Goal: Transaction & Acquisition: Purchase product/service

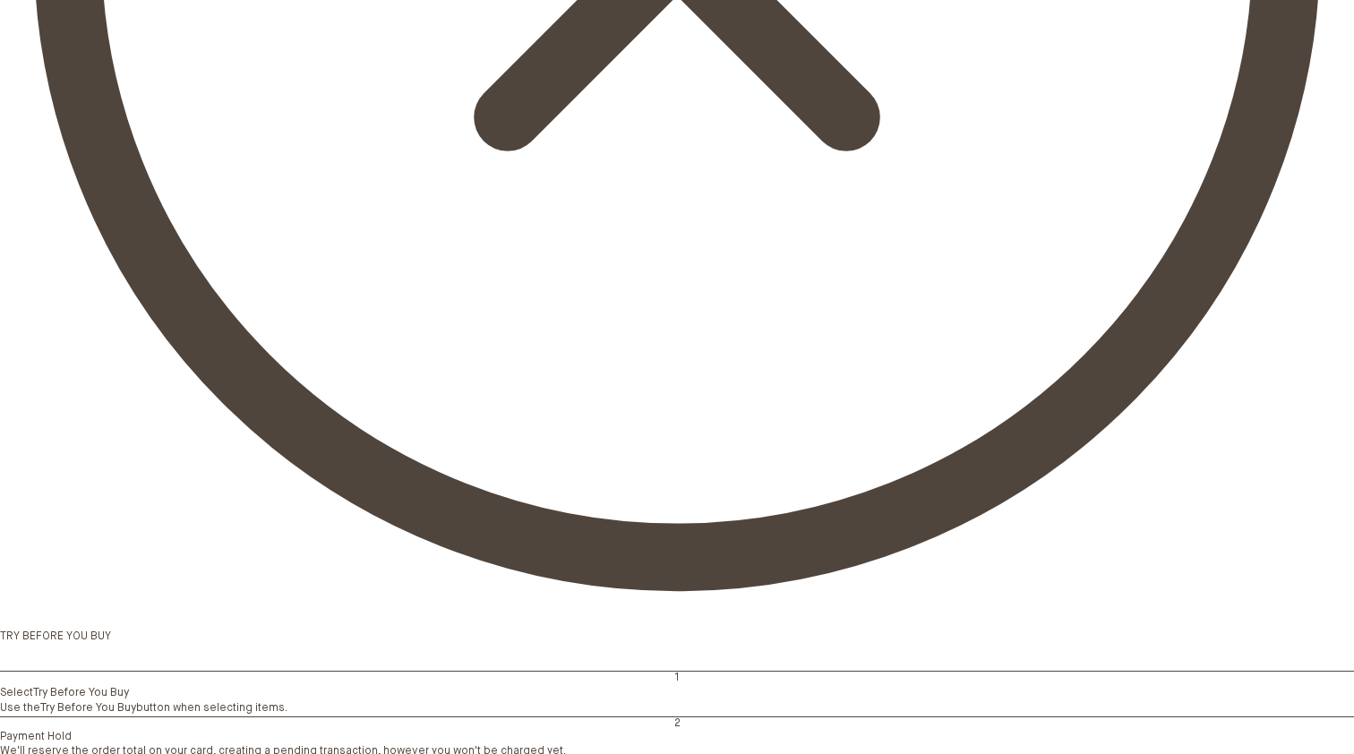
scroll to position [1180, 0]
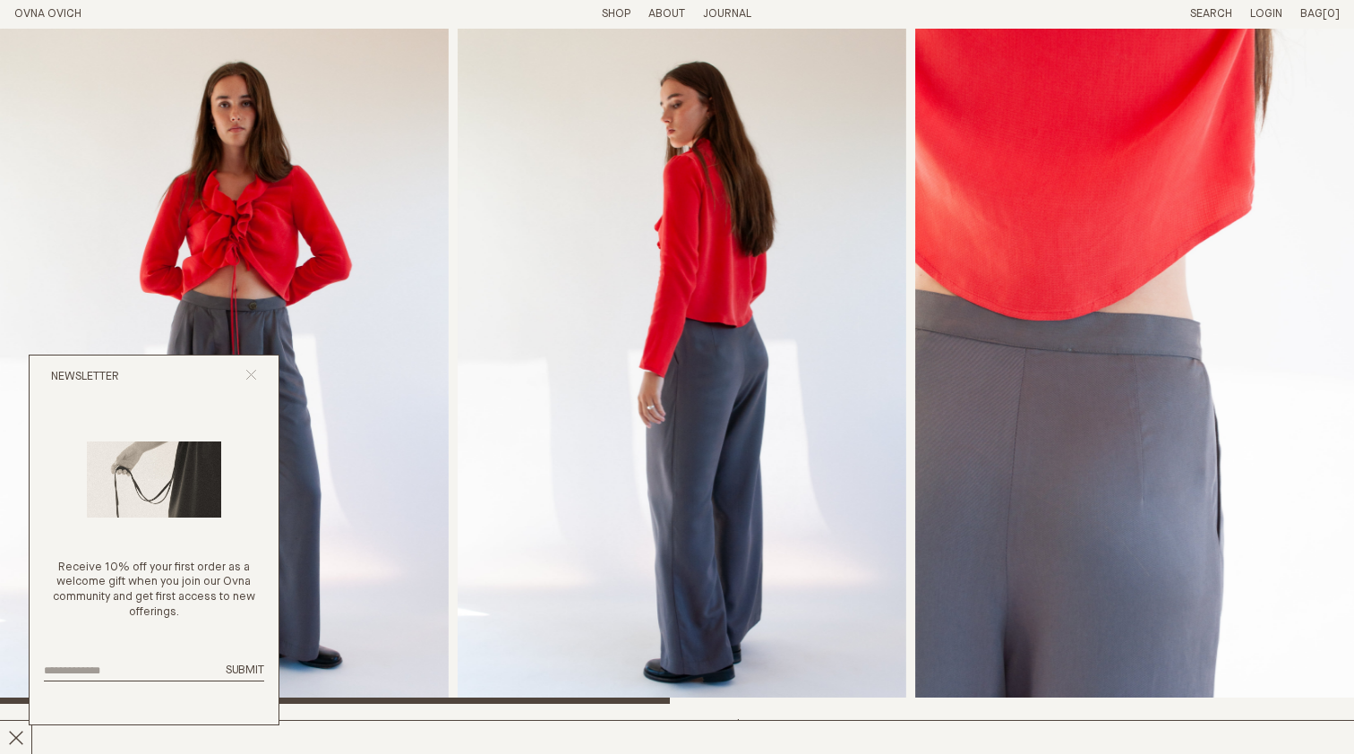
click at [252, 372] on icon "Close popup" at bounding box center [251, 375] width 12 height 12
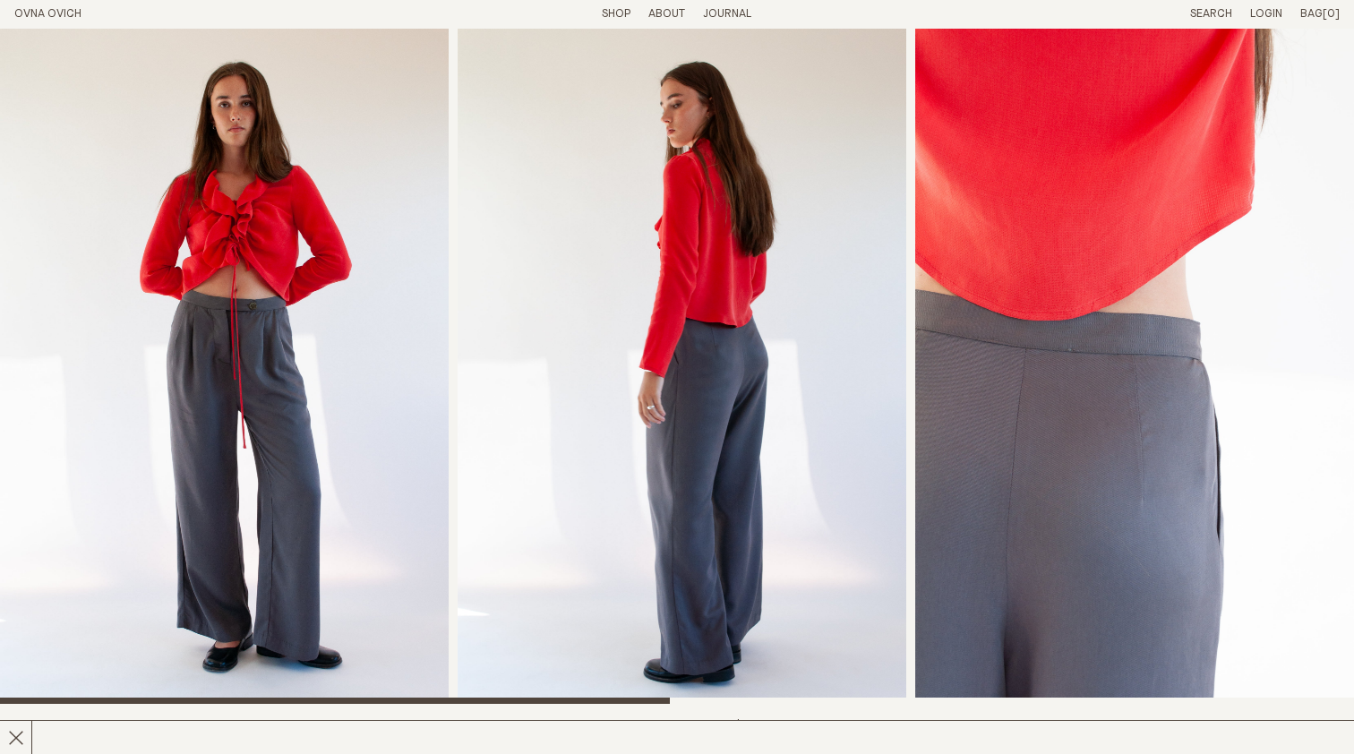
click at [622, 15] on link "Shop" at bounding box center [616, 14] width 29 height 12
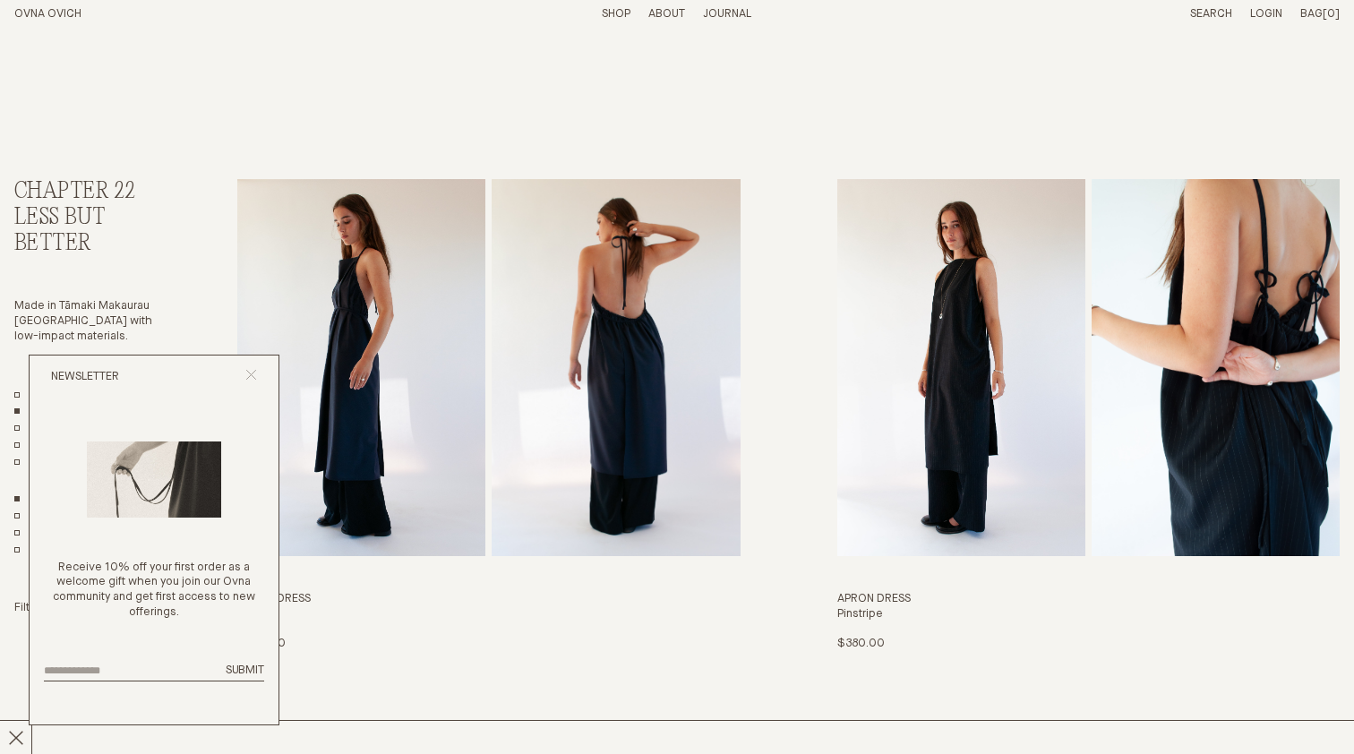
click at [252, 371] on icon "Close popup" at bounding box center [251, 375] width 12 height 12
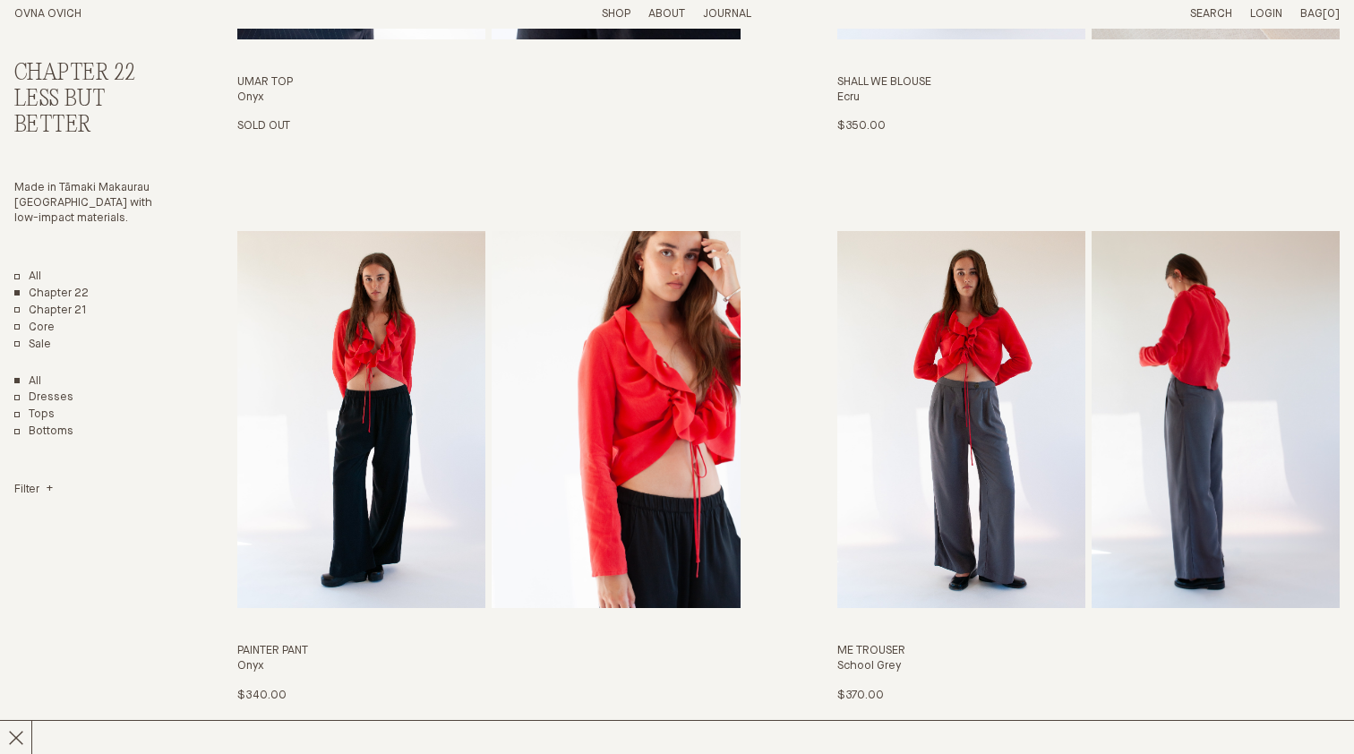
scroll to position [1090, 0]
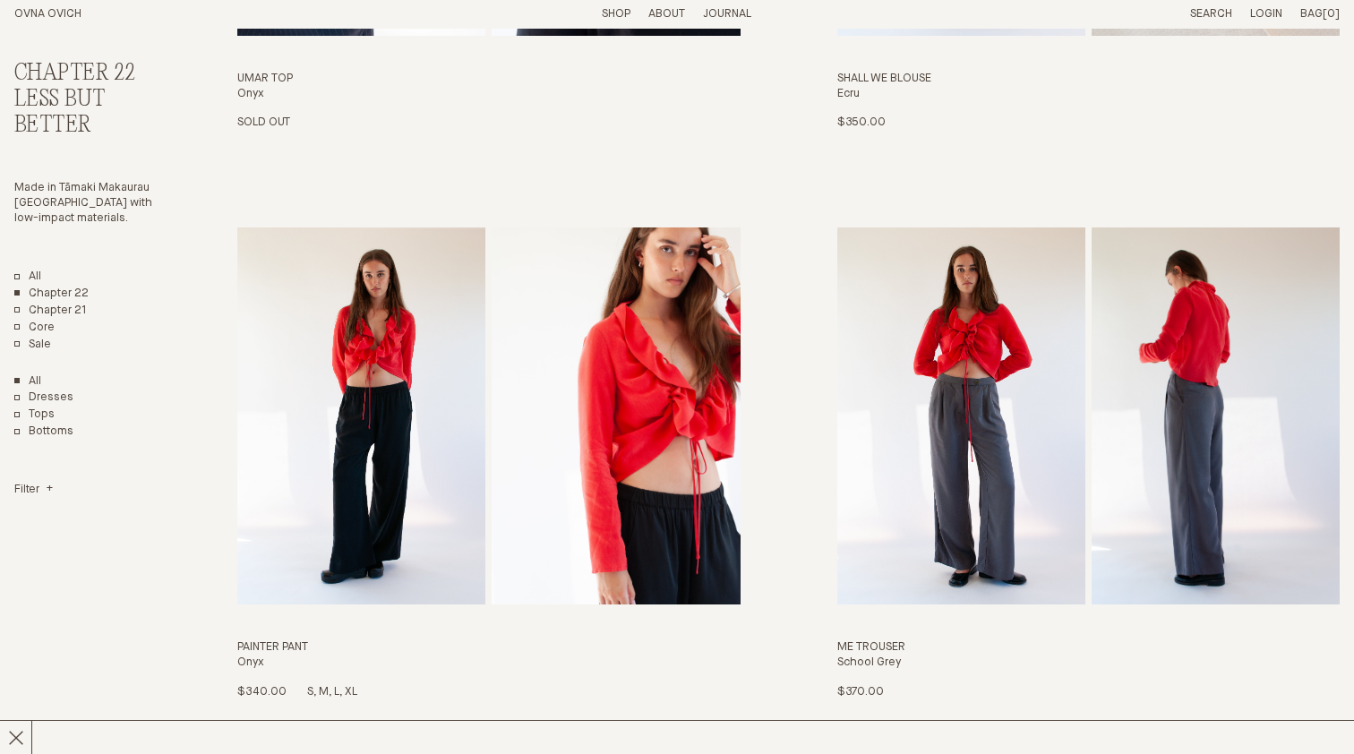
click at [390, 428] on img "Painter Pant" at bounding box center [361, 415] width 248 height 377
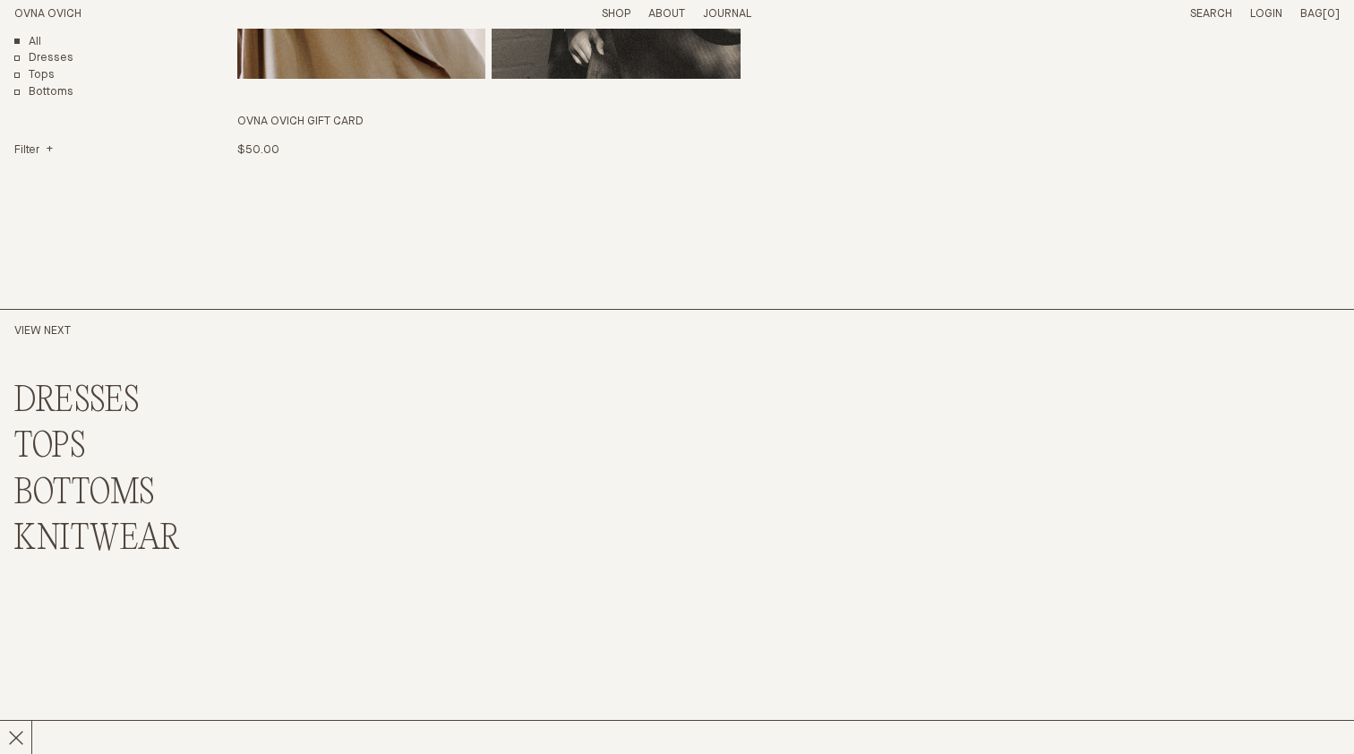
scroll to position [4466, 0]
click at [84, 399] on link "DRESSES" at bounding box center [76, 398] width 125 height 39
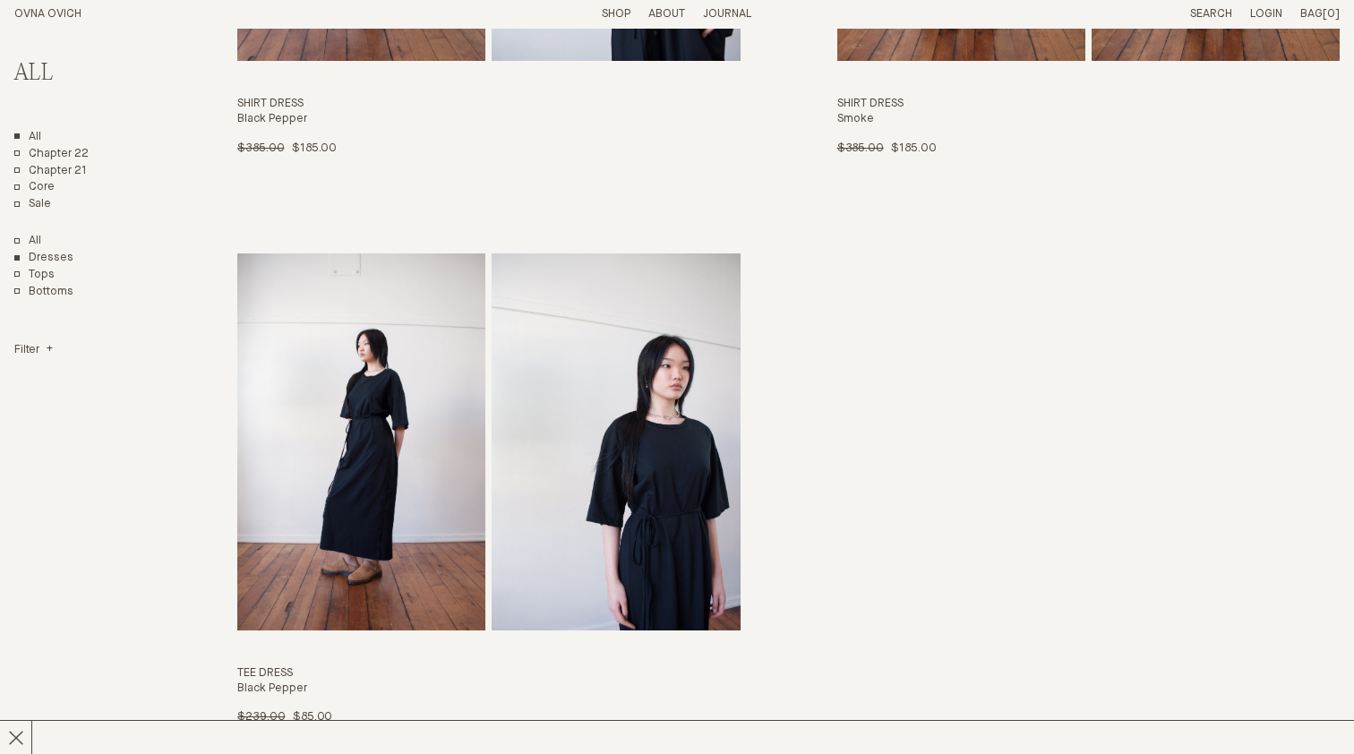
scroll to position [2205, 0]
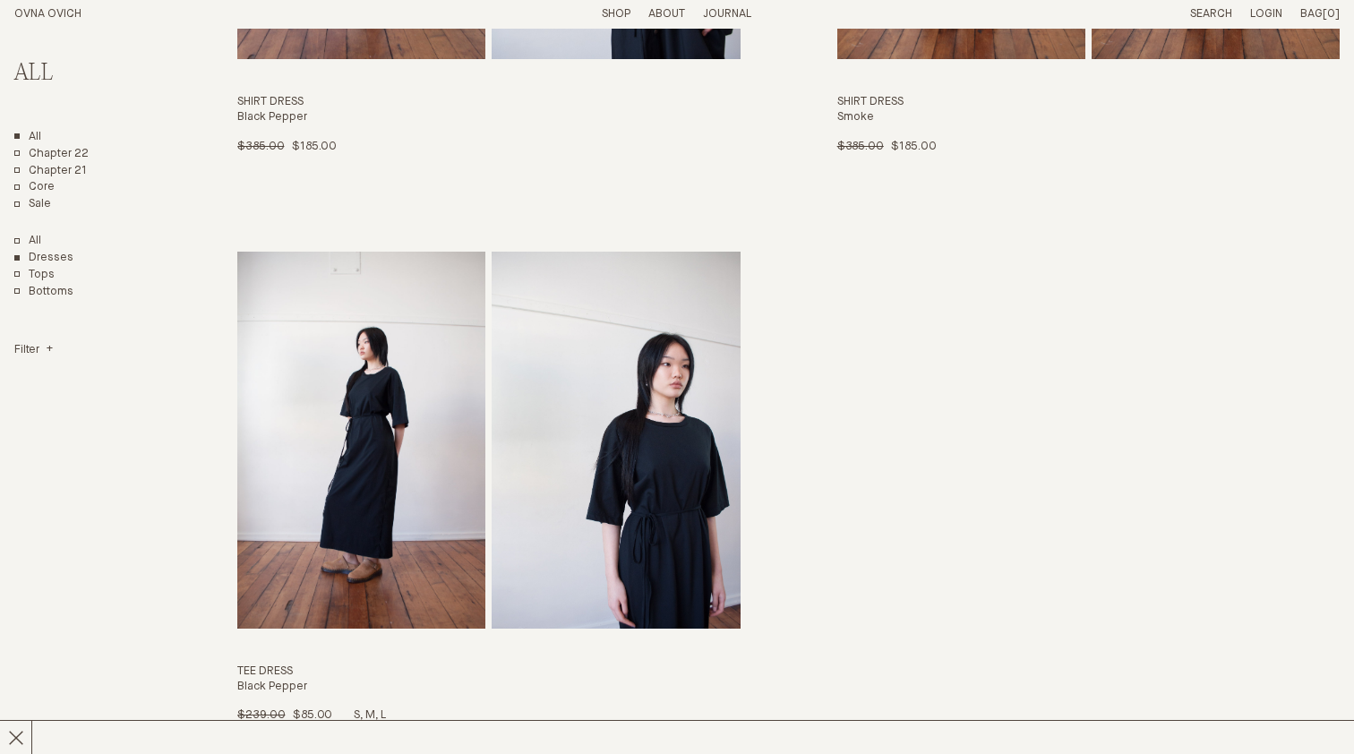
click at [365, 470] on img "Tee Dress" at bounding box center [361, 440] width 248 height 377
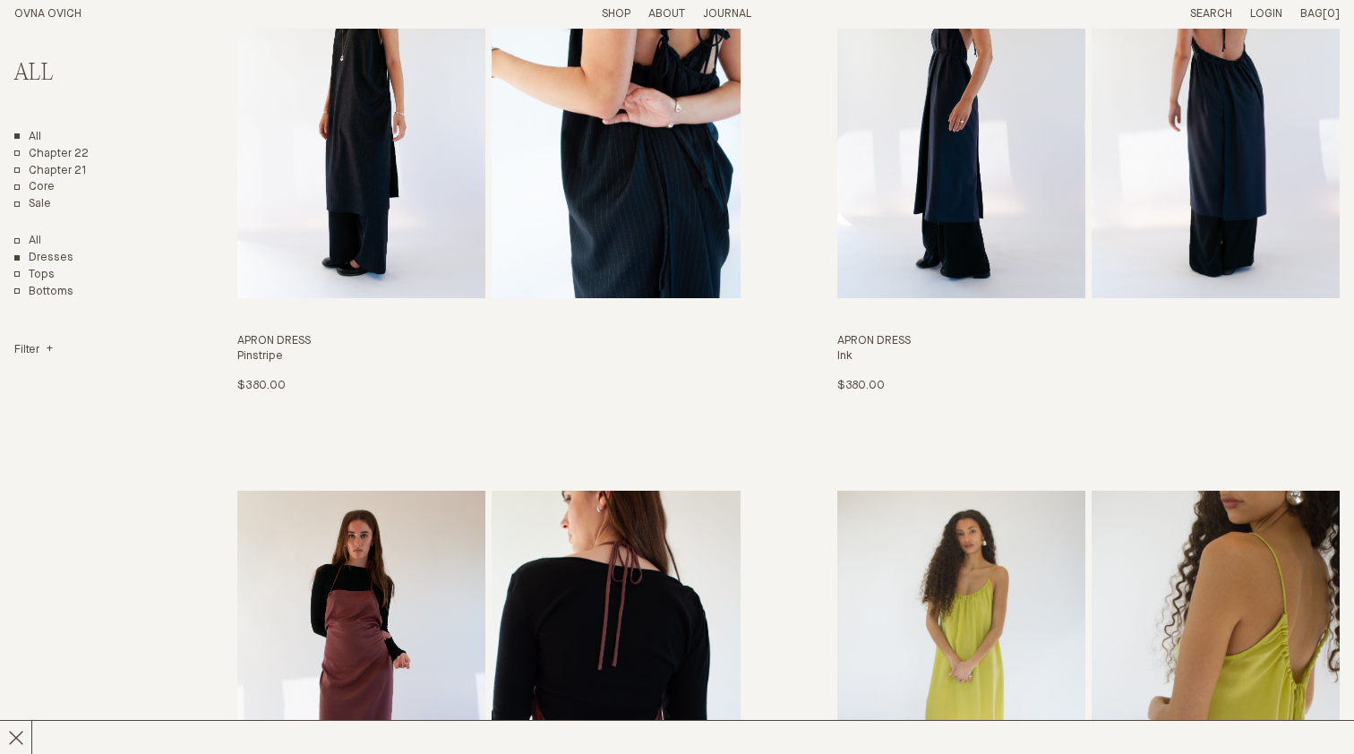
scroll to position [11, 0]
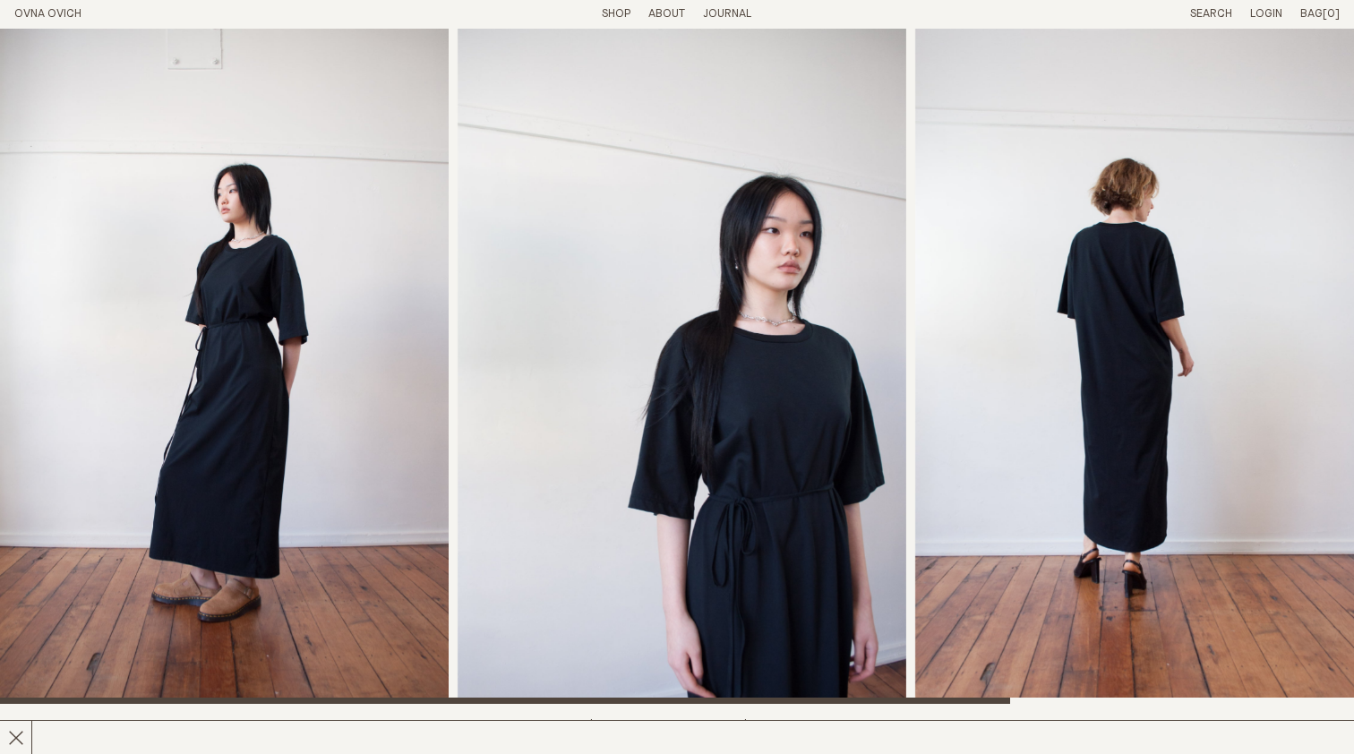
click at [803, 390] on img "2 / 4" at bounding box center [682, 366] width 449 height 675
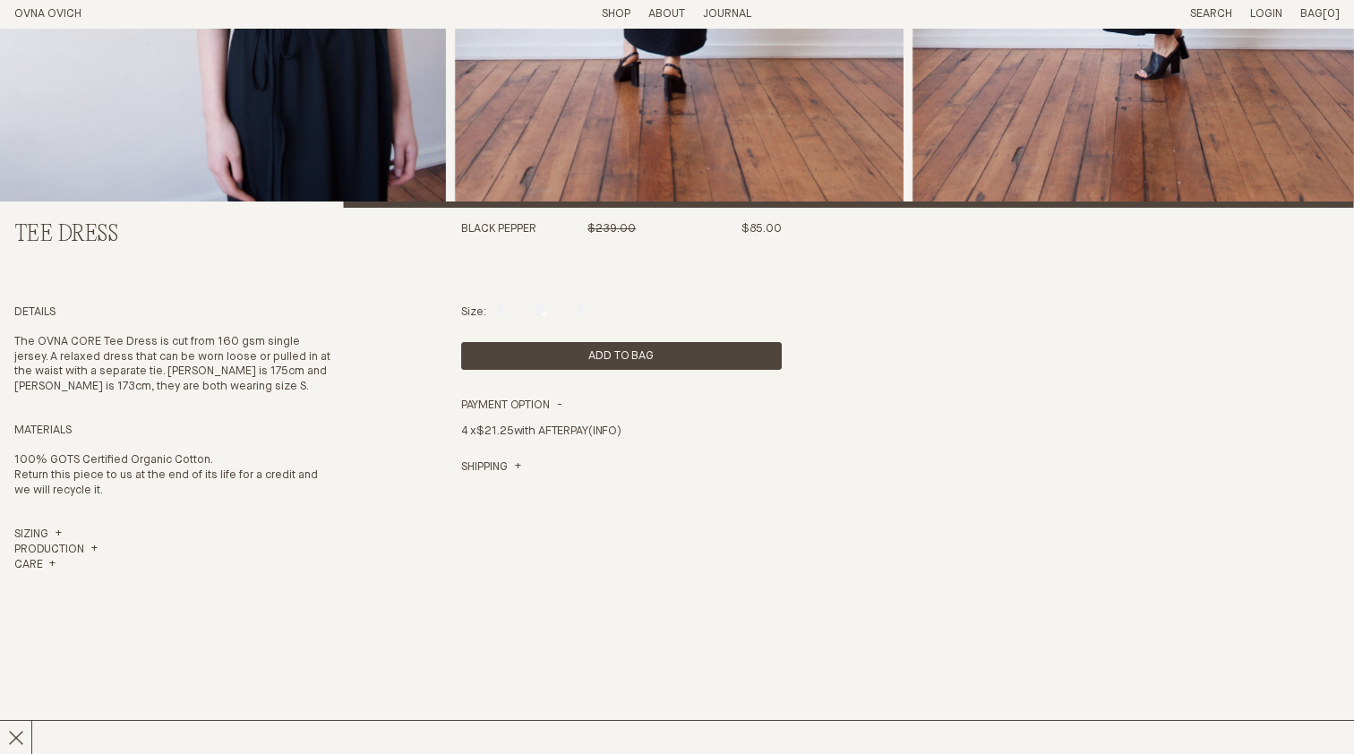
scroll to position [498, 0]
